Goal: Obtain resource: Download file/media

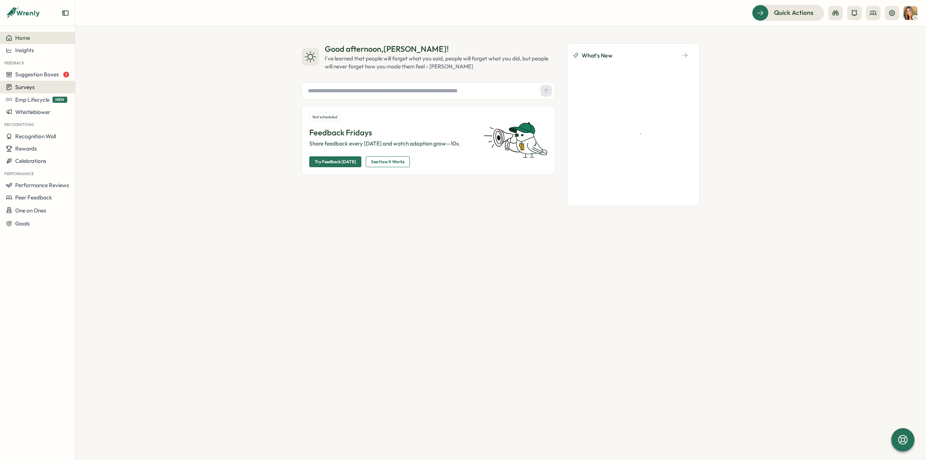
click at [42, 88] on div "Surveys" at bounding box center [37, 87] width 63 height 7
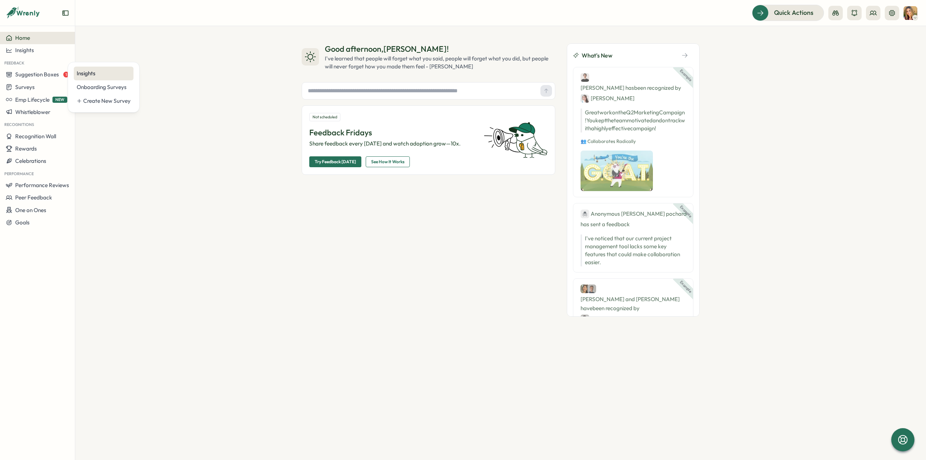
click at [88, 71] on div "Insights" at bounding box center [104, 73] width 54 height 8
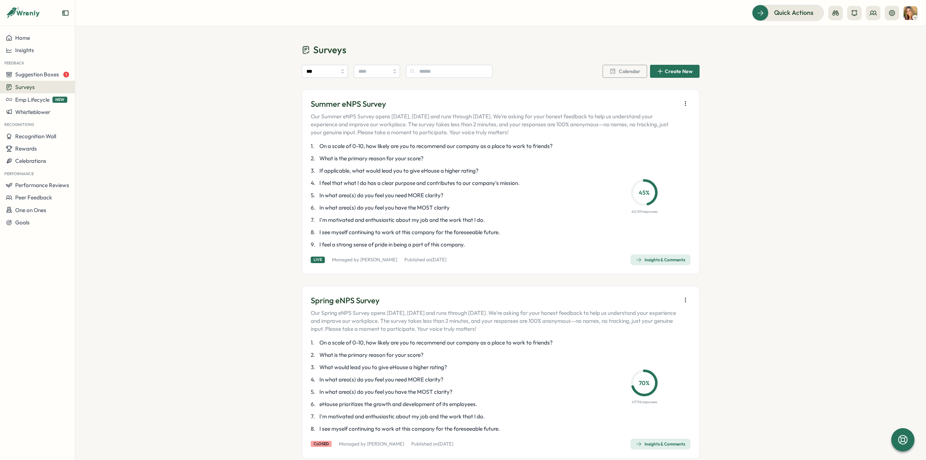
click at [666, 262] on div "Insights & Comments" at bounding box center [660, 260] width 49 height 6
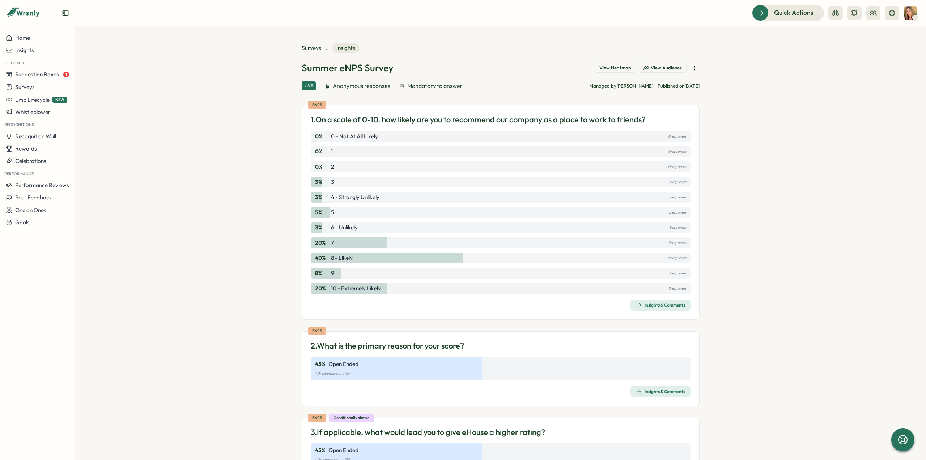
click at [694, 68] on icon "button" at bounding box center [694, 68] width 0 height 4
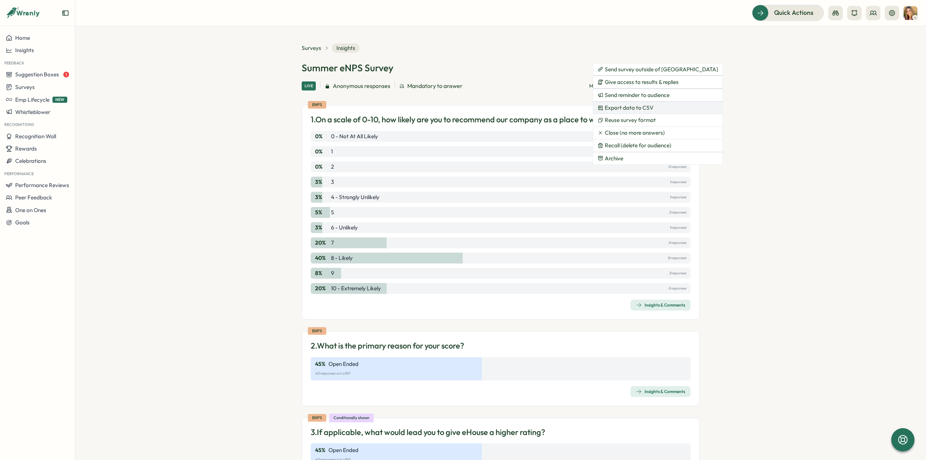
click at [652, 111] on button "Export data to CSV" at bounding box center [657, 108] width 129 height 12
